Goal: Transaction & Acquisition: Obtain resource

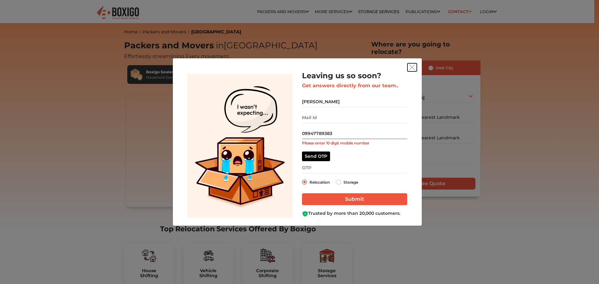
click at [412, 66] on img "get free quote dialog" at bounding box center [412, 68] width 6 height 6
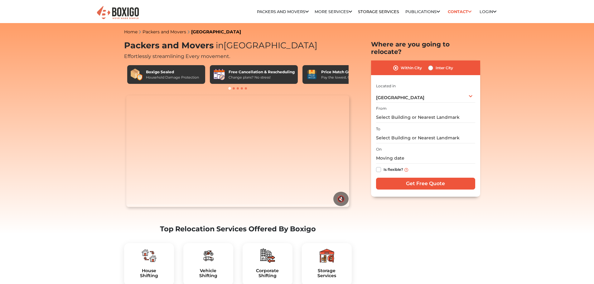
click at [401, 112] on input "text" at bounding box center [425, 117] width 99 height 11
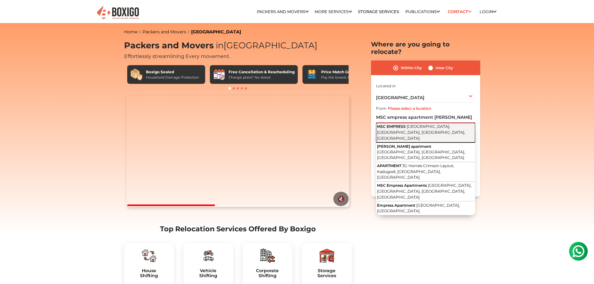
click at [431, 124] on button "MSC EMPRESS [PERSON_NAME], [GEOGRAPHIC_DATA], [GEOGRAPHIC_DATA], [GEOGRAPHIC_DA…" at bounding box center [425, 133] width 99 height 20
type input "MSC EMPRESS, Belathur, [GEOGRAPHIC_DATA], [GEOGRAPHIC_DATA], [GEOGRAPHIC_DATA]"
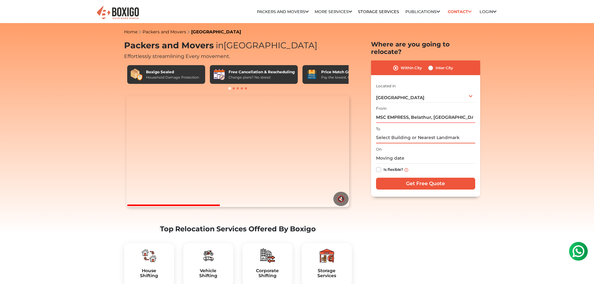
click at [399, 133] on input "text" at bounding box center [425, 138] width 99 height 11
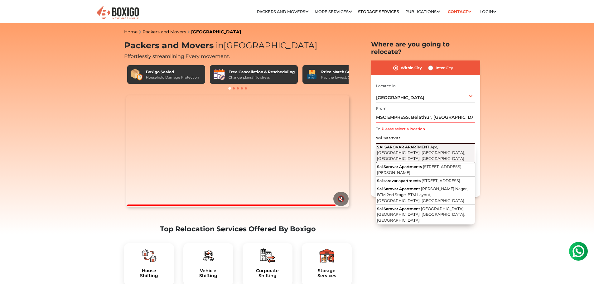
click at [406, 145] on span "Apt, [GEOGRAPHIC_DATA], [GEOGRAPHIC_DATA], [GEOGRAPHIC_DATA], [GEOGRAPHIC_DATA]" at bounding box center [421, 153] width 88 height 16
type input "SAI SAROVAR APARTMENT, [GEOGRAPHIC_DATA], [GEOGRAPHIC_DATA], [GEOGRAPHIC_DATA],…"
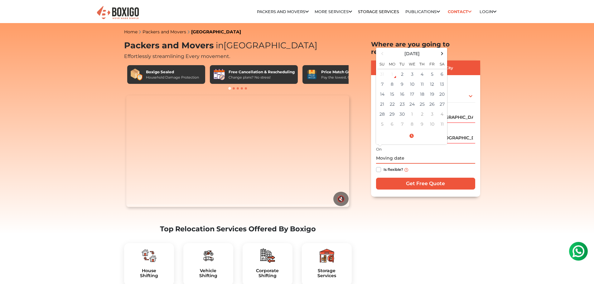
click at [404, 153] on input "text" at bounding box center [425, 158] width 99 height 11
click at [430, 69] on td "5" at bounding box center [432, 74] width 10 height 10
click at [412, 153] on input "[DATE] 12:00 AM" at bounding box center [425, 158] width 99 height 11
click at [411, 131] on span at bounding box center [411, 136] width 69 height 11
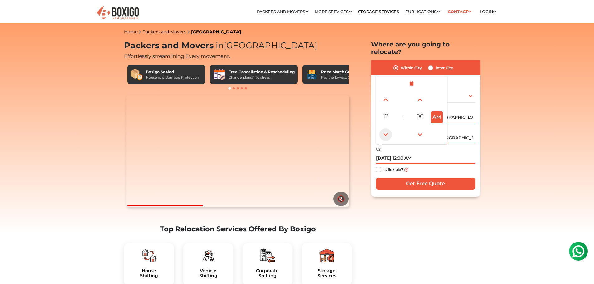
click at [386, 129] on span at bounding box center [386, 135] width 12 height 12
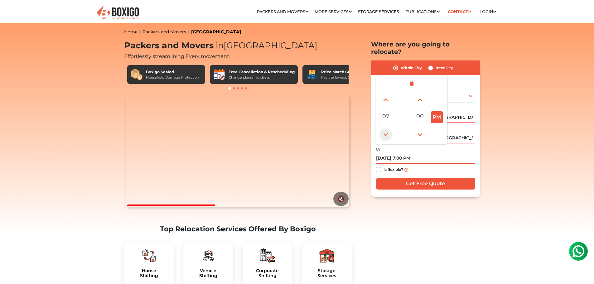
click at [386, 129] on span at bounding box center [386, 135] width 12 height 12
type input "[DATE] 3:00 PM"
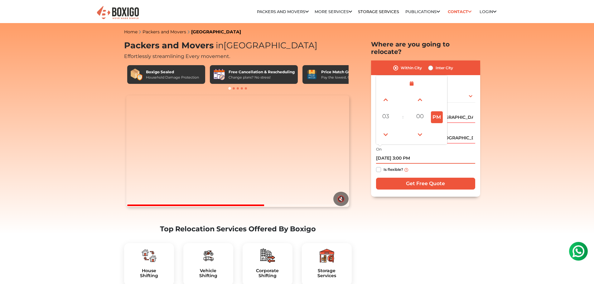
click at [463, 153] on input "[DATE] 3:00 PM" at bounding box center [425, 158] width 99 height 11
click at [430, 178] on input "Get Free Quote" at bounding box center [425, 184] width 99 height 12
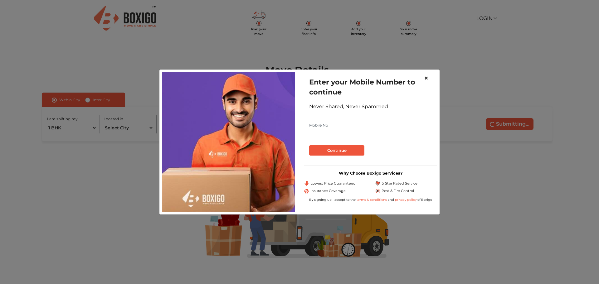
click at [427, 78] on span "×" at bounding box center [426, 78] width 4 height 9
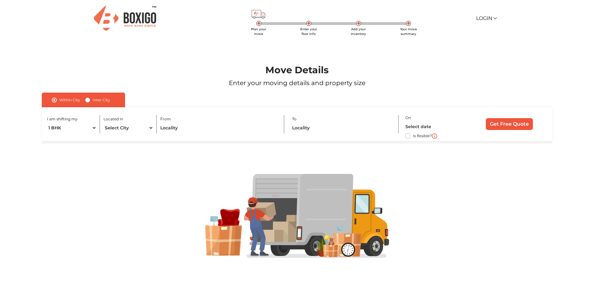
scroll to position [7, 0]
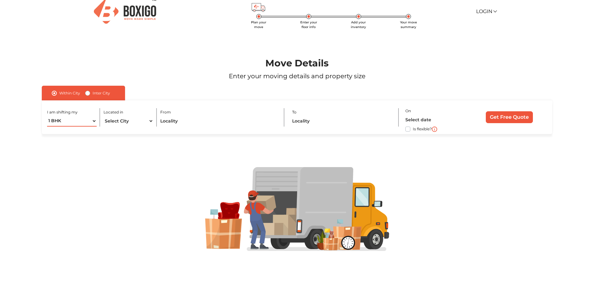
click at [91, 122] on select "1 BHK 2 BHK 3 BHK 3 + BHK FEW ITEMS" at bounding box center [72, 121] width 50 height 11
select select "2 BHK"
click at [47, 116] on select "1 BHK 2 BHK 3 BHK 3 + BHK FEW ITEMS" at bounding box center [72, 121] width 50 height 11
click at [143, 122] on select "Select City Bangalore Bengaluru Bhopal Bhubaneswar Chennai Coimbatore Cuttack D…" at bounding box center [129, 121] width 50 height 11
select select "[GEOGRAPHIC_DATA]"
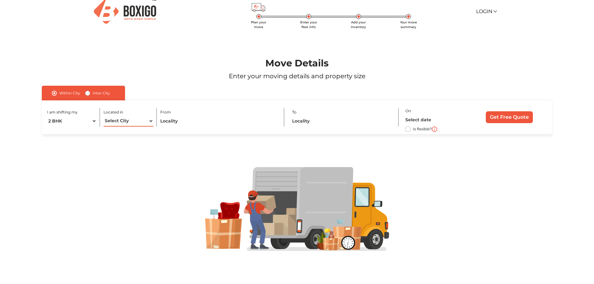
click at [104, 116] on select "Select City Bangalore Bengaluru Bhopal Bhubaneswar Chennai Coimbatore Cuttack D…" at bounding box center [129, 121] width 50 height 11
click at [227, 121] on input "text" at bounding box center [218, 121] width 117 height 11
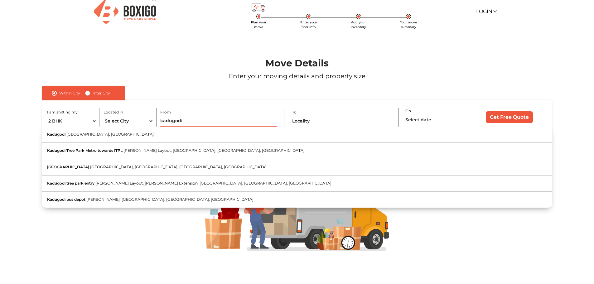
click at [193, 121] on input "kadugodi" at bounding box center [218, 121] width 117 height 11
drag, startPoint x: 193, startPoint y: 121, endPoint x: 139, endPoint y: 120, distance: 53.7
click at [139, 120] on div "I am shifting my 1 BHK 2 BHK 3 BHK 3 + BHK FEW ITEMS Located in Select City Ban…" at bounding box center [297, 117] width 510 height 34
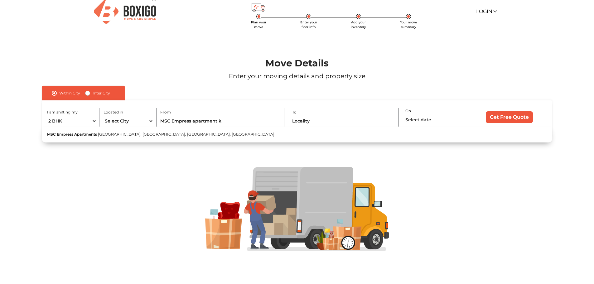
click at [141, 137] on button "MSC Empress Apartments Belathur, Krishnarajapuram, Bengaluru, Karnataka" at bounding box center [297, 135] width 510 height 16
type input "MSC Empress Apartments, Belathur, Krishnarajapuram, Bengaluru, Karnataka"
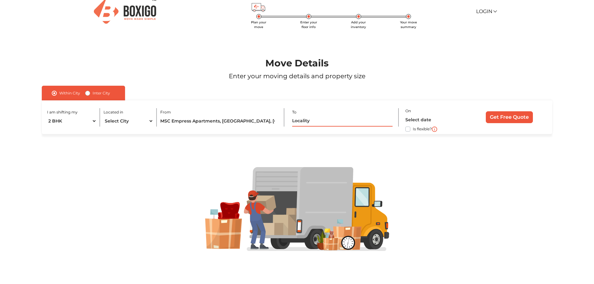
click at [305, 121] on input "text" at bounding box center [342, 121] width 100 height 11
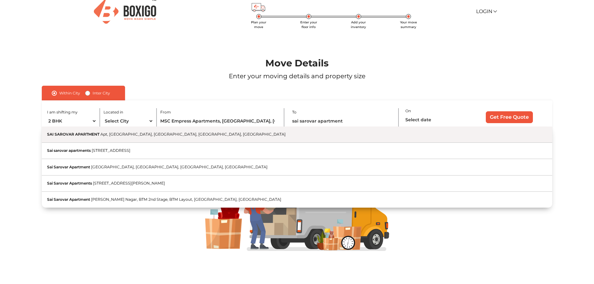
click at [175, 134] on span "Apt, [GEOGRAPHIC_DATA], [GEOGRAPHIC_DATA], [GEOGRAPHIC_DATA], [GEOGRAPHIC_DATA]" at bounding box center [192, 134] width 185 height 5
type input "SAI SAROVAR APARTMENT, [GEOGRAPHIC_DATA], [GEOGRAPHIC_DATA], [GEOGRAPHIC_DATA],…"
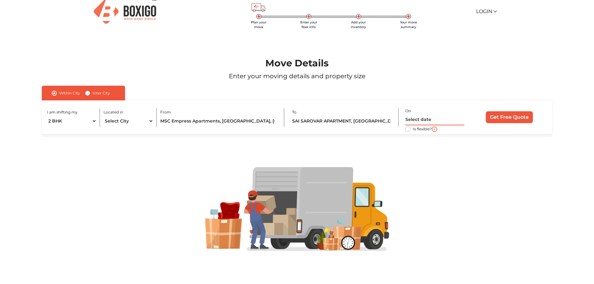
click at [410, 115] on input "text" at bounding box center [435, 119] width 59 height 11
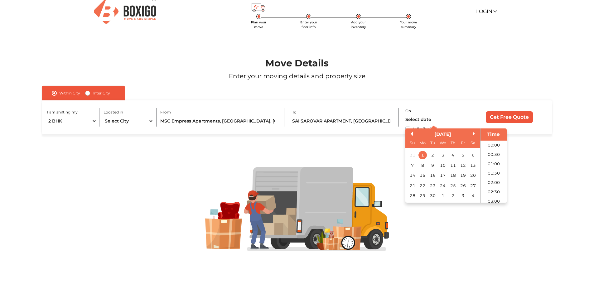
scroll to position [142, 0]
click at [462, 156] on div "5" at bounding box center [463, 155] width 8 height 8
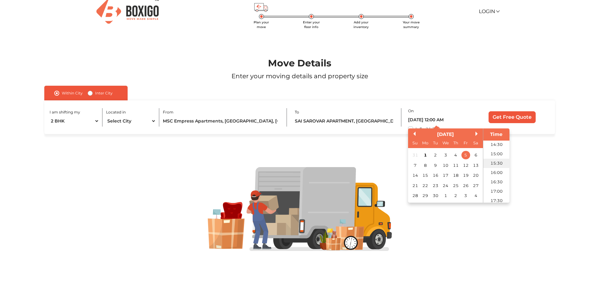
scroll to position [267, 0]
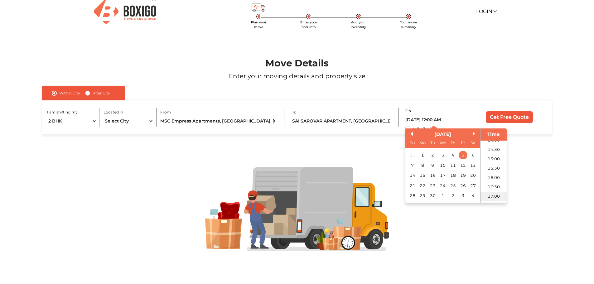
click at [492, 197] on li "17:00" at bounding box center [494, 196] width 27 height 9
type input "05/09/2025 5:00 PM"
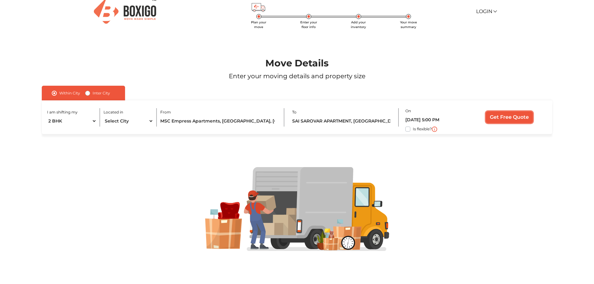
click at [507, 119] on input "Get Free Quote" at bounding box center [509, 117] width 47 height 12
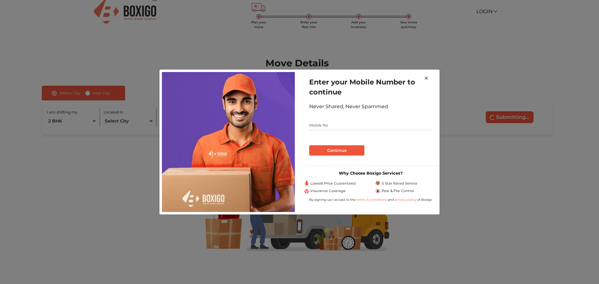
click at [320, 126] on input "text" at bounding box center [370, 125] width 123 height 10
type input "9947789383"
click at [345, 155] on button "Continue" at bounding box center [336, 150] width 55 height 11
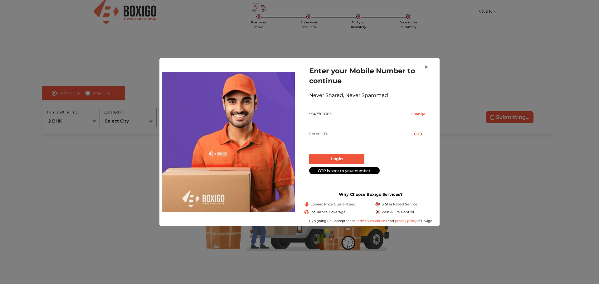
click at [344, 131] on input "text" at bounding box center [356, 134] width 95 height 10
type input "5442"
click at [333, 152] on div "Login" at bounding box center [370, 156] width 123 height 15
click at [333, 158] on button "Login" at bounding box center [336, 159] width 55 height 11
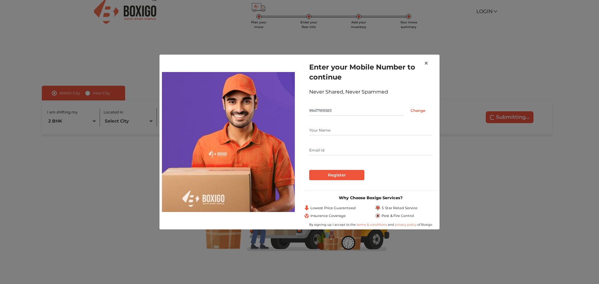
click at [328, 131] on input "text" at bounding box center [370, 130] width 123 height 10
type input "sharon Joshy"
type input "sharonjoshy@gmail.com"
click at [341, 173] on input "Register" at bounding box center [336, 175] width 55 height 11
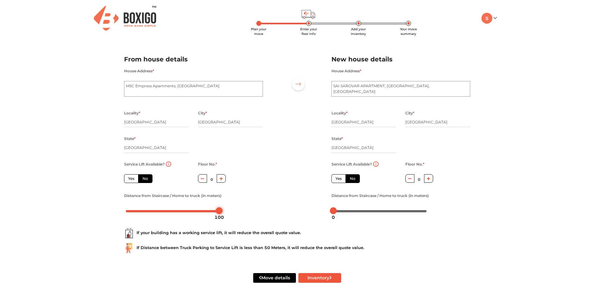
drag, startPoint x: 127, startPoint y: 211, endPoint x: 225, endPoint y: 216, distance: 98.1
click at [225, 216] on body "Plan your move Enter your floor info Add your inventory Your move summary My Mo…" at bounding box center [297, 142] width 594 height 284
click at [220, 180] on icon "button" at bounding box center [221, 179] width 3 height 4
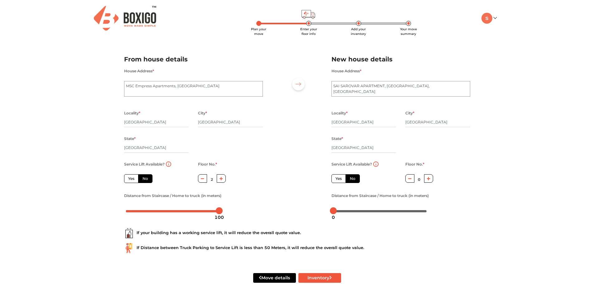
type input "3"
click at [428, 180] on icon "button" at bounding box center [428, 179] width 3 height 4
type input "1"
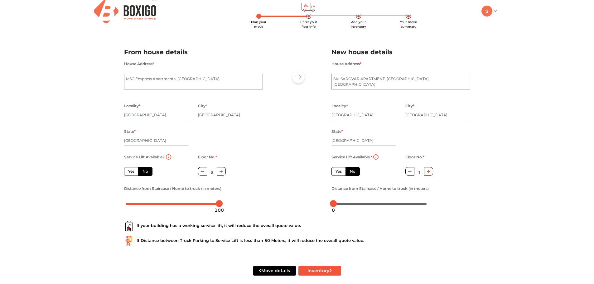
scroll to position [14, 0]
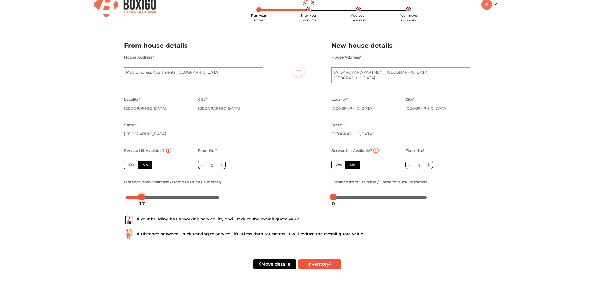
drag, startPoint x: 220, startPoint y: 198, endPoint x: 142, endPoint y: 203, distance: 78.2
click at [142, 203] on body "Plan your move Enter your floor info Add your inventory Your move summary My Mo…" at bounding box center [297, 128] width 594 height 284
drag, startPoint x: 127, startPoint y: 203, endPoint x: 115, endPoint y: 204, distance: 12.2
click at [116, 204] on div "Plan your move Enter your floor info Add your inventory Your move summary My Mo…" at bounding box center [297, 135] width 594 height 298
click at [115, 204] on div "Plan your move Enter your floor info Add your inventory Your move summary My Mo…" at bounding box center [297, 135] width 594 height 298
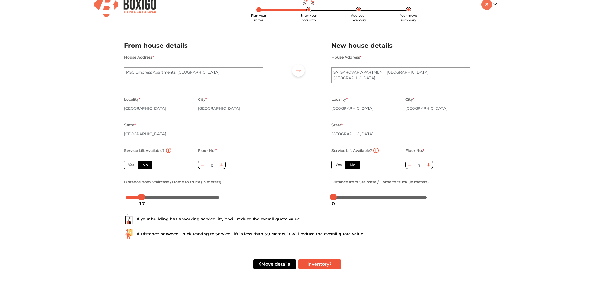
click at [115, 204] on div "Plan your move Enter your floor info Add your inventory Your move summary My Mo…" at bounding box center [297, 135] width 594 height 298
drag, startPoint x: 141, startPoint y: 196, endPoint x: 110, endPoint y: 199, distance: 31.3
click at [110, 199] on div "Plan your move Enter your floor info Add your inventory Your move summary My Mo…" at bounding box center [297, 135] width 594 height 298
click at [317, 264] on button "Inventory" at bounding box center [320, 265] width 43 height 10
radio input "true"
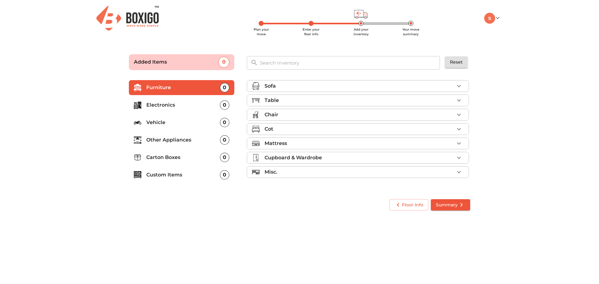
click at [459, 86] on icon "button" at bounding box center [459, 86] width 4 height 2
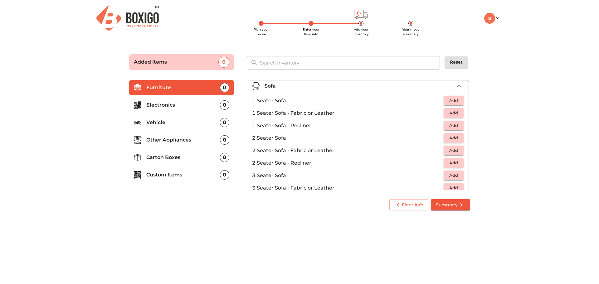
click at [455, 102] on span "Add" at bounding box center [454, 100] width 14 height 7
click at [455, 102] on icon "button" at bounding box center [458, 100] width 7 height 7
click at [440, 100] on icon "button" at bounding box center [439, 100] width 7 height 7
click at [456, 109] on span "Add" at bounding box center [454, 112] width 14 height 7
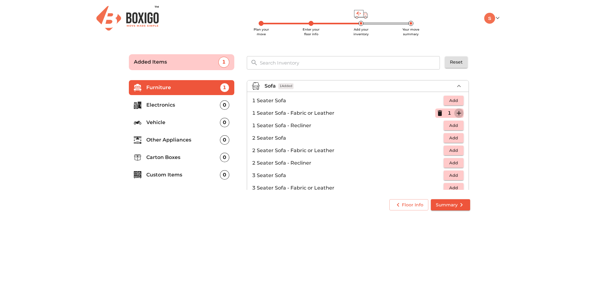
click at [457, 112] on icon "button" at bounding box center [459, 113] width 4 height 4
click at [457, 186] on span "Add" at bounding box center [454, 187] width 14 height 7
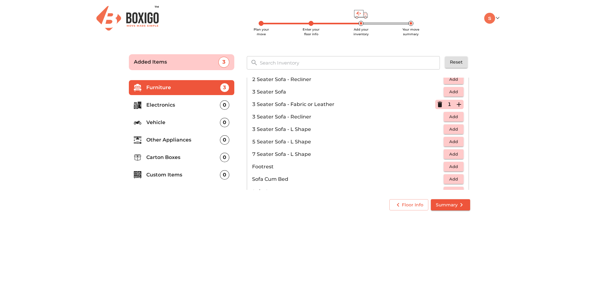
scroll to position [125, 0]
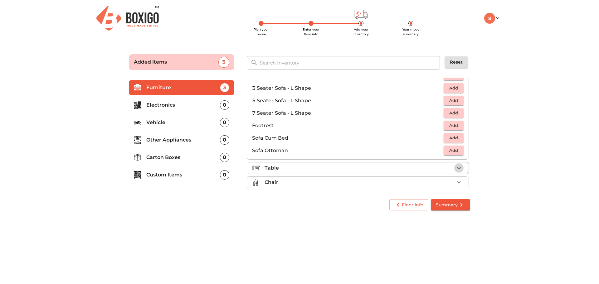
click at [455, 168] on icon "button" at bounding box center [458, 167] width 7 height 7
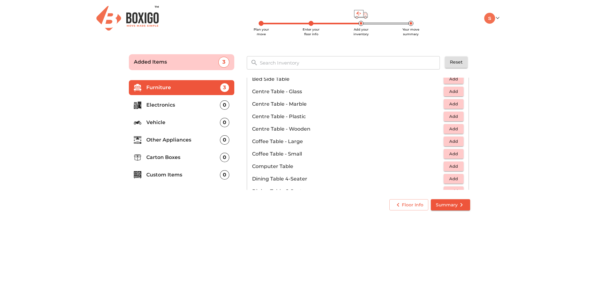
scroll to position [0, 0]
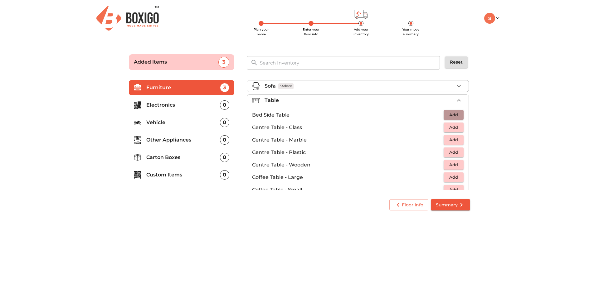
click at [455, 112] on span "Add" at bounding box center [454, 114] width 14 height 7
click at [455, 112] on icon "button" at bounding box center [458, 114] width 7 height 7
click at [436, 116] on icon "button" at bounding box center [439, 114] width 7 height 7
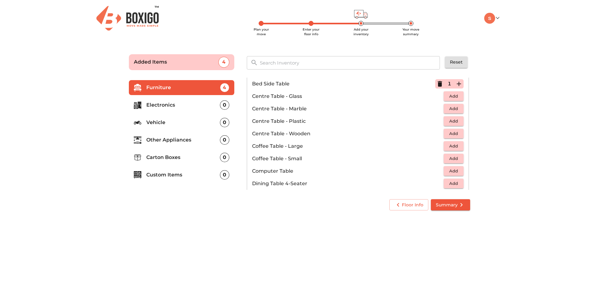
scroll to position [62, 0]
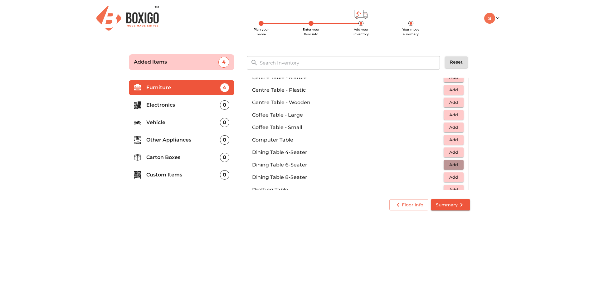
click at [451, 165] on span "Add" at bounding box center [454, 164] width 14 height 7
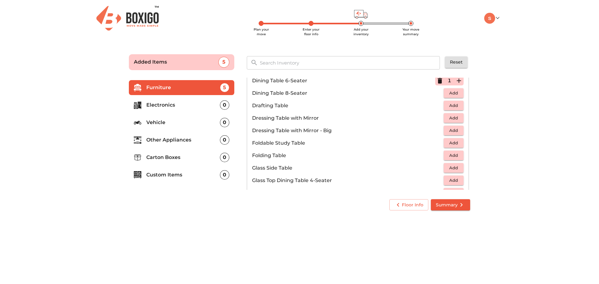
scroll to position [156, 0]
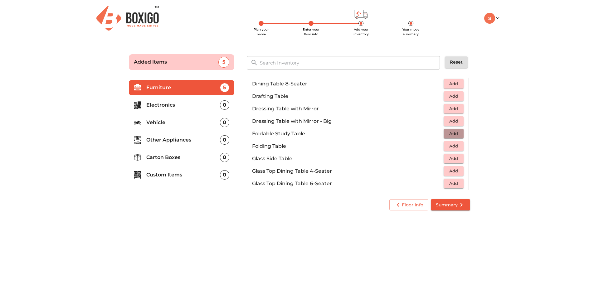
click at [449, 134] on span "Add" at bounding box center [454, 133] width 14 height 7
click at [455, 133] on icon "button" at bounding box center [458, 133] width 7 height 7
click at [438, 134] on icon "button" at bounding box center [440, 134] width 4 height 1
click at [438, 134] on icon "button" at bounding box center [440, 134] width 4 height 6
click at [448, 144] on span "Add" at bounding box center [454, 146] width 14 height 7
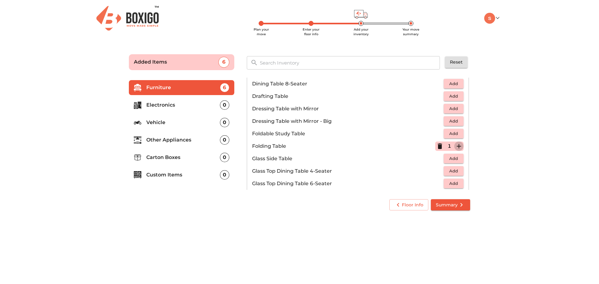
click at [455, 146] on icon "button" at bounding box center [458, 146] width 7 height 7
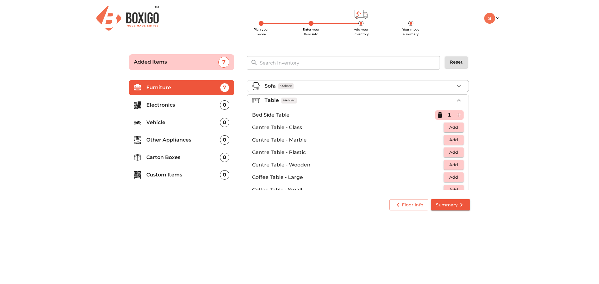
click at [454, 165] on span "Add" at bounding box center [454, 164] width 14 height 7
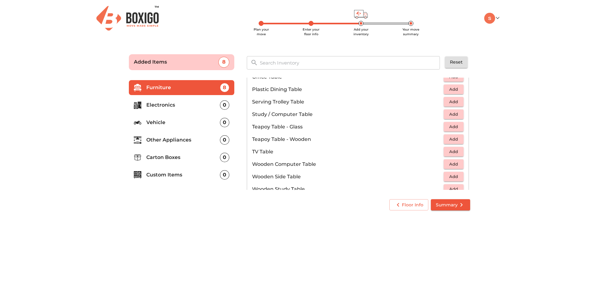
scroll to position [435, 0]
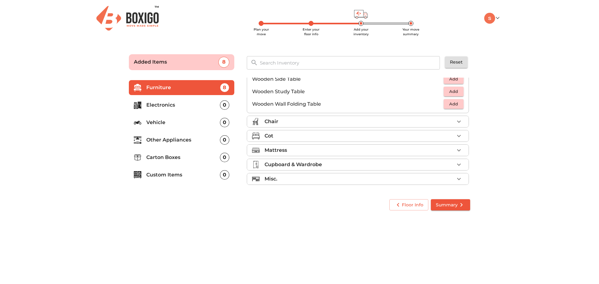
click at [330, 123] on div "Chair" at bounding box center [360, 121] width 190 height 7
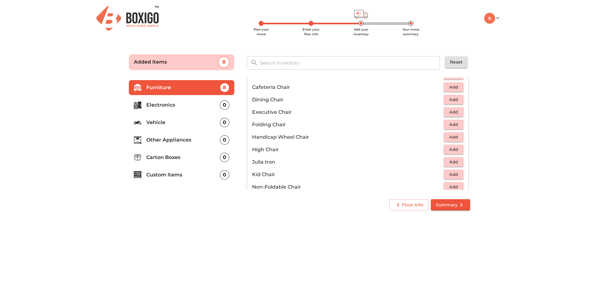
scroll to position [73, 0]
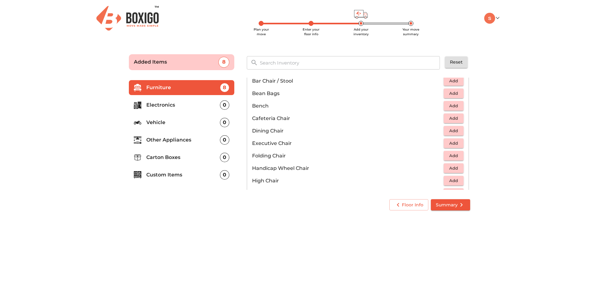
click at [454, 130] on span "Add" at bounding box center [454, 130] width 14 height 7
click at [455, 130] on icon "button" at bounding box center [458, 130] width 7 height 7
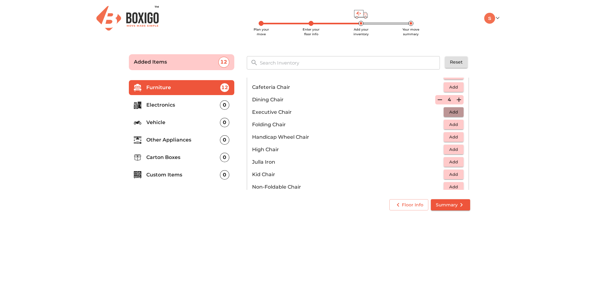
click at [457, 111] on span "Add" at bounding box center [454, 112] width 14 height 7
click at [457, 111] on icon "button" at bounding box center [458, 112] width 7 height 7
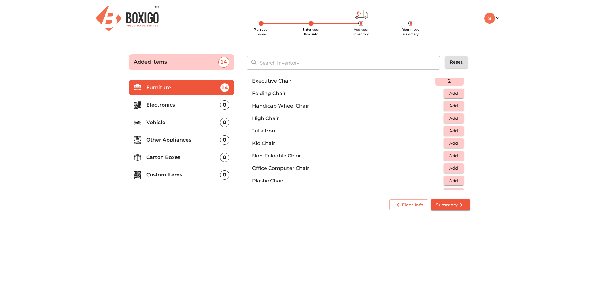
click at [457, 142] on span "Add" at bounding box center [454, 143] width 14 height 7
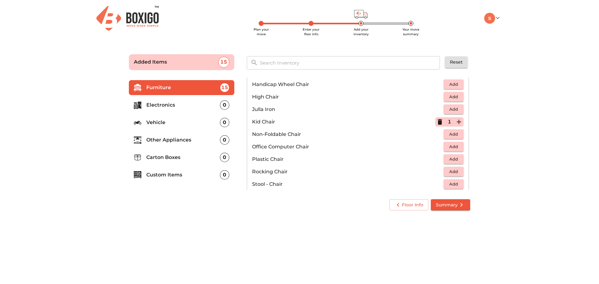
scroll to position [167, 0]
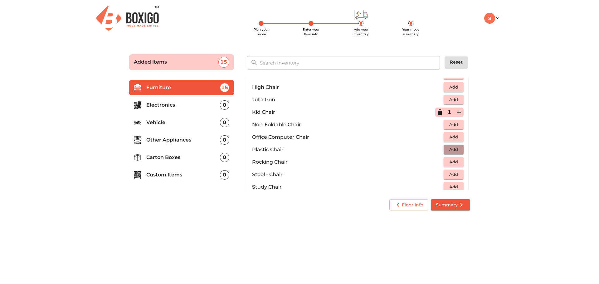
click at [453, 148] on span "Add" at bounding box center [454, 149] width 14 height 7
click at [457, 149] on icon "button" at bounding box center [459, 150] width 4 height 4
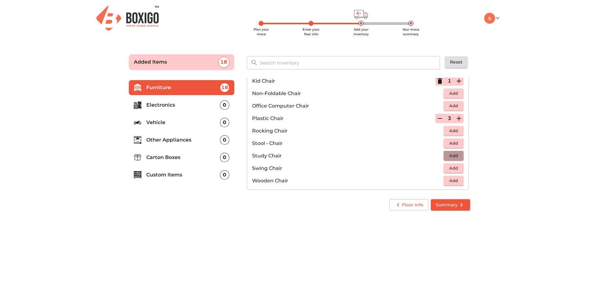
click at [454, 156] on span "Add" at bounding box center [454, 155] width 14 height 7
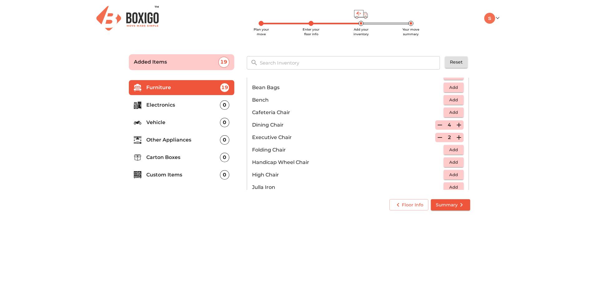
scroll to position [0, 0]
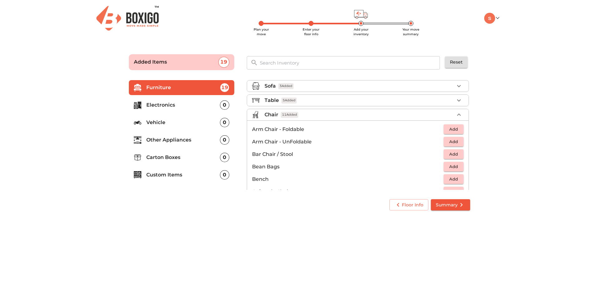
click at [359, 103] on div "Table 5 Added" at bounding box center [360, 100] width 190 height 7
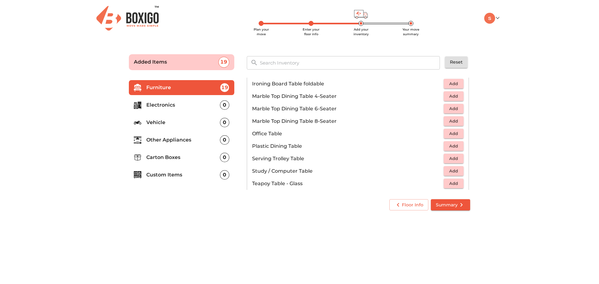
scroll to position [312, 0]
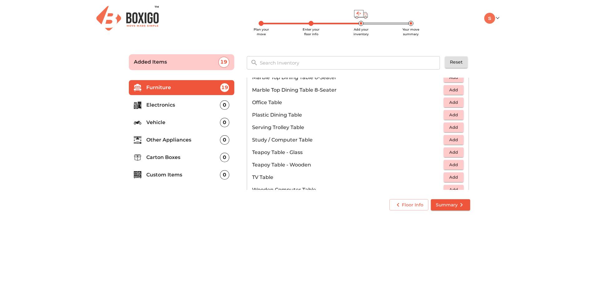
click at [449, 140] on span "Add" at bounding box center [454, 139] width 14 height 7
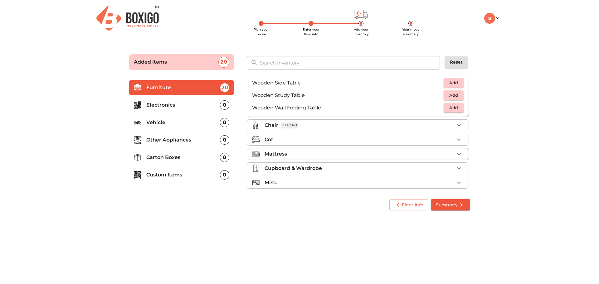
scroll to position [435, 0]
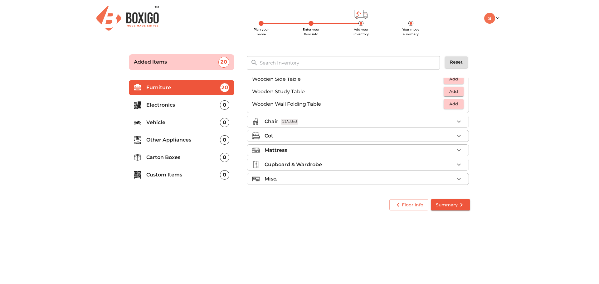
click at [370, 135] on div "Cot" at bounding box center [360, 135] width 190 height 7
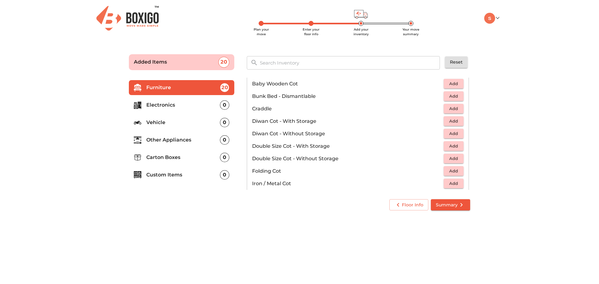
scroll to position [46, 0]
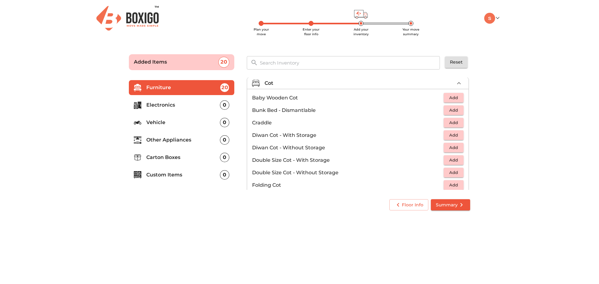
click at [450, 110] on span "Add" at bounding box center [454, 110] width 14 height 7
click at [455, 110] on icon "button" at bounding box center [458, 110] width 7 height 7
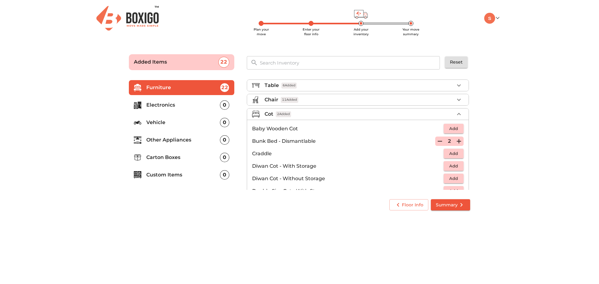
scroll to position [15, 0]
click at [439, 143] on icon "button" at bounding box center [439, 141] width 7 height 7
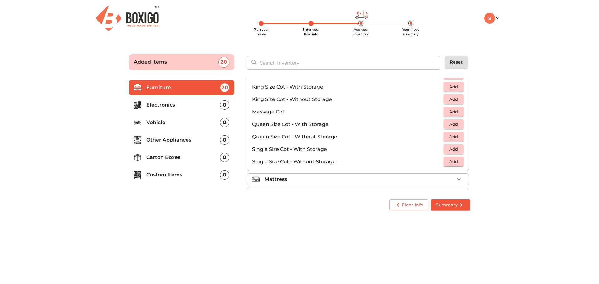
scroll to position [171, 0]
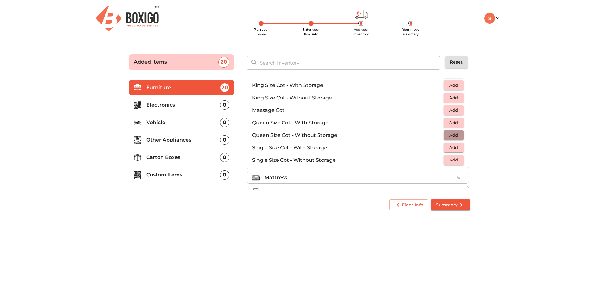
click at [453, 135] on span "Add" at bounding box center [454, 135] width 14 height 7
click at [454, 148] on span "Add" at bounding box center [454, 147] width 14 height 7
click at [438, 147] on icon "button" at bounding box center [440, 148] width 4 height 6
click at [454, 158] on span "Add" at bounding box center [454, 160] width 14 height 7
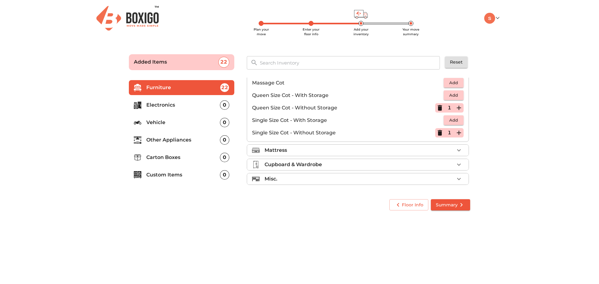
click at [349, 148] on div "Mattress" at bounding box center [360, 150] width 190 height 7
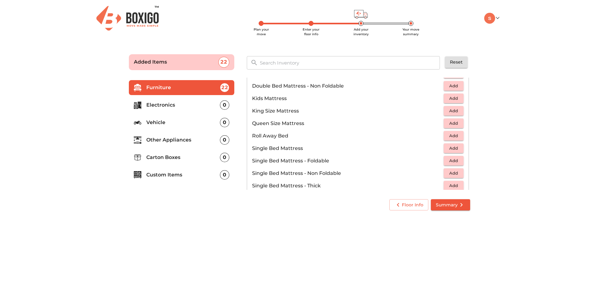
scroll to position [71, 0]
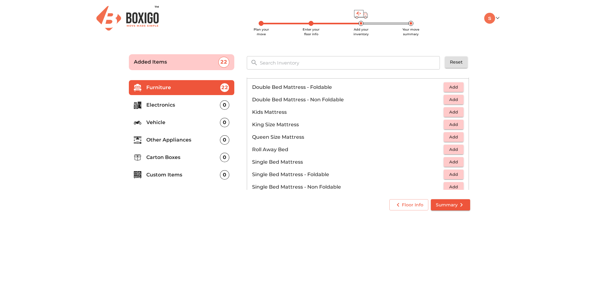
click at [455, 135] on span "Add" at bounding box center [454, 137] width 14 height 7
click at [453, 160] on span "Add" at bounding box center [454, 161] width 14 height 7
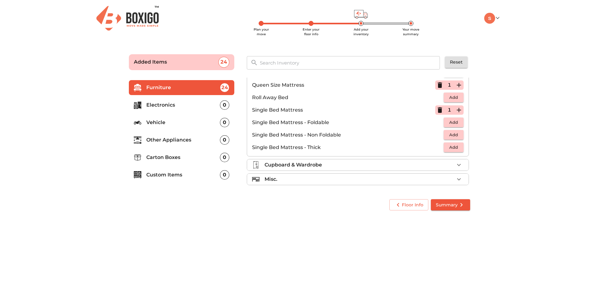
scroll to position [123, 0]
click at [366, 163] on div "Cupboard & Wardrobe" at bounding box center [360, 164] width 190 height 7
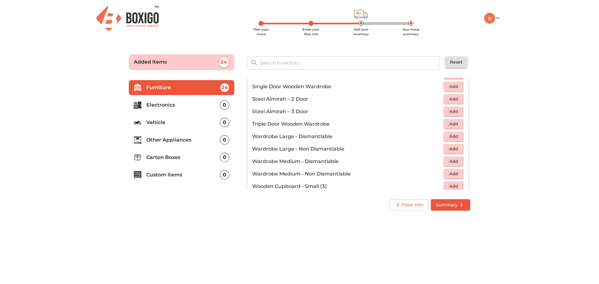
scroll to position [211, 0]
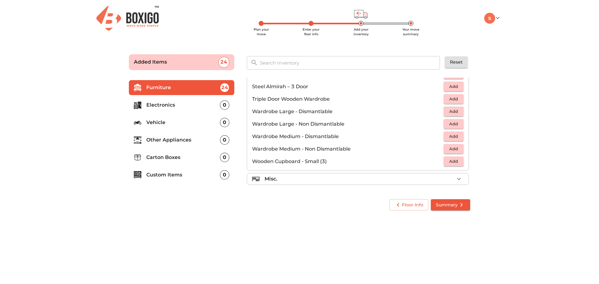
click at [360, 178] on div "Misc." at bounding box center [360, 178] width 190 height 7
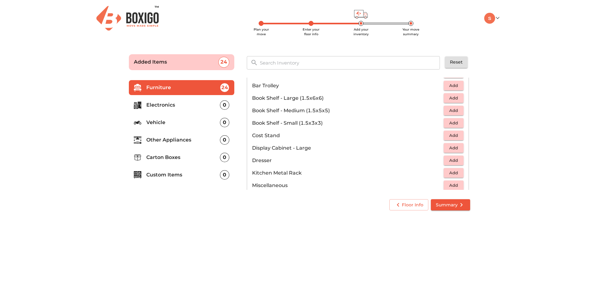
scroll to position [148, 0]
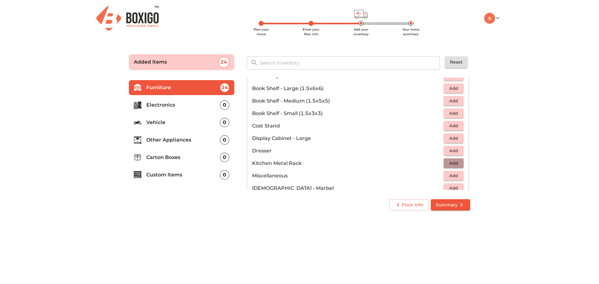
click at [451, 162] on span "Add" at bounding box center [454, 163] width 14 height 7
click at [458, 176] on button "Add" at bounding box center [454, 176] width 20 height 10
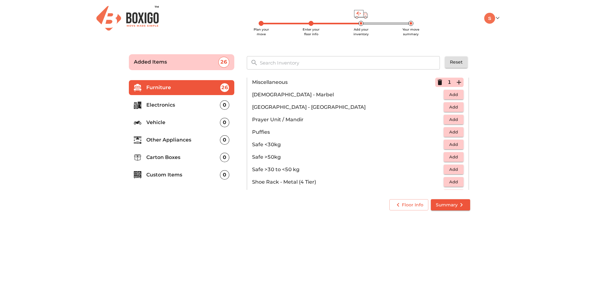
scroll to position [273, 0]
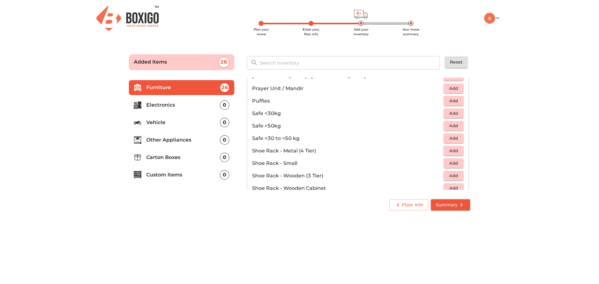
click at [453, 150] on span "Add" at bounding box center [454, 150] width 14 height 7
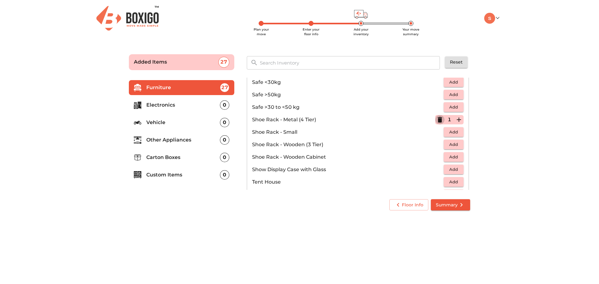
click at [438, 120] on icon "button" at bounding box center [440, 120] width 4 height 6
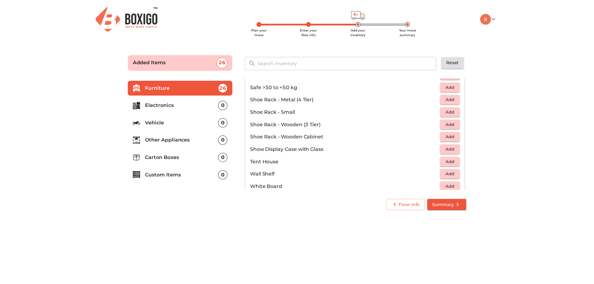
scroll to position [335, 0]
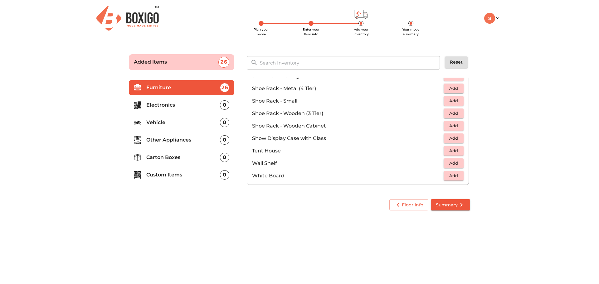
click at [447, 204] on span "Summary" at bounding box center [450, 205] width 29 height 8
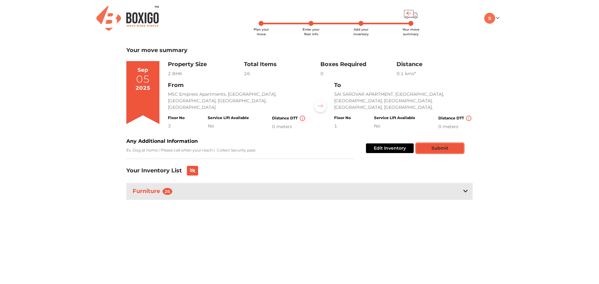
click at [440, 144] on button "Submit" at bounding box center [439, 148] width 47 height 10
